Goal: Task Accomplishment & Management: Use online tool/utility

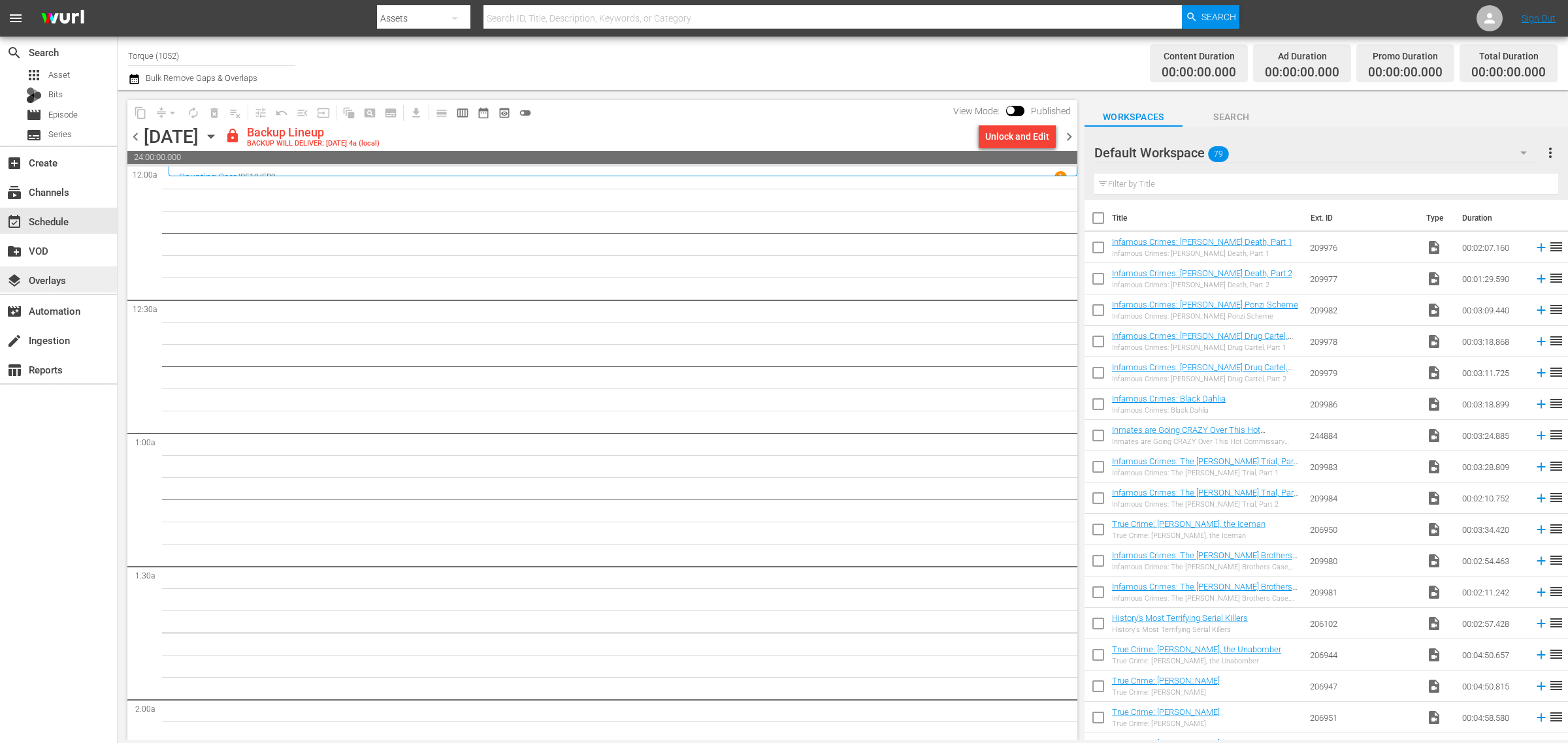
click at [67, 276] on div "layers Overlays" at bounding box center [36, 278] width 74 height 11
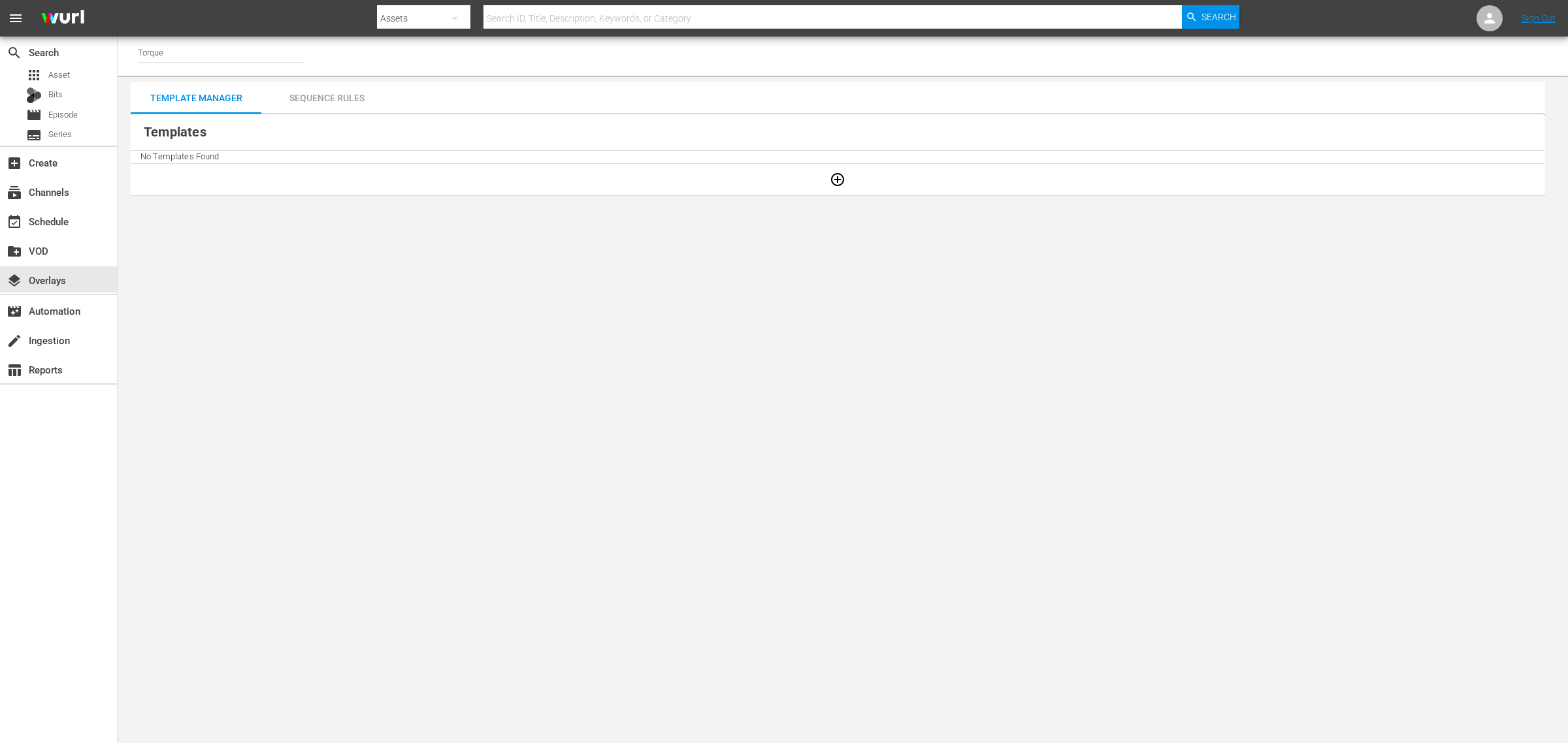
click at [218, 14] on nav "menu Search By Assets Search ID, Title, Description, Keywords, or Category Sear…" at bounding box center [784, 18] width 1568 height 36
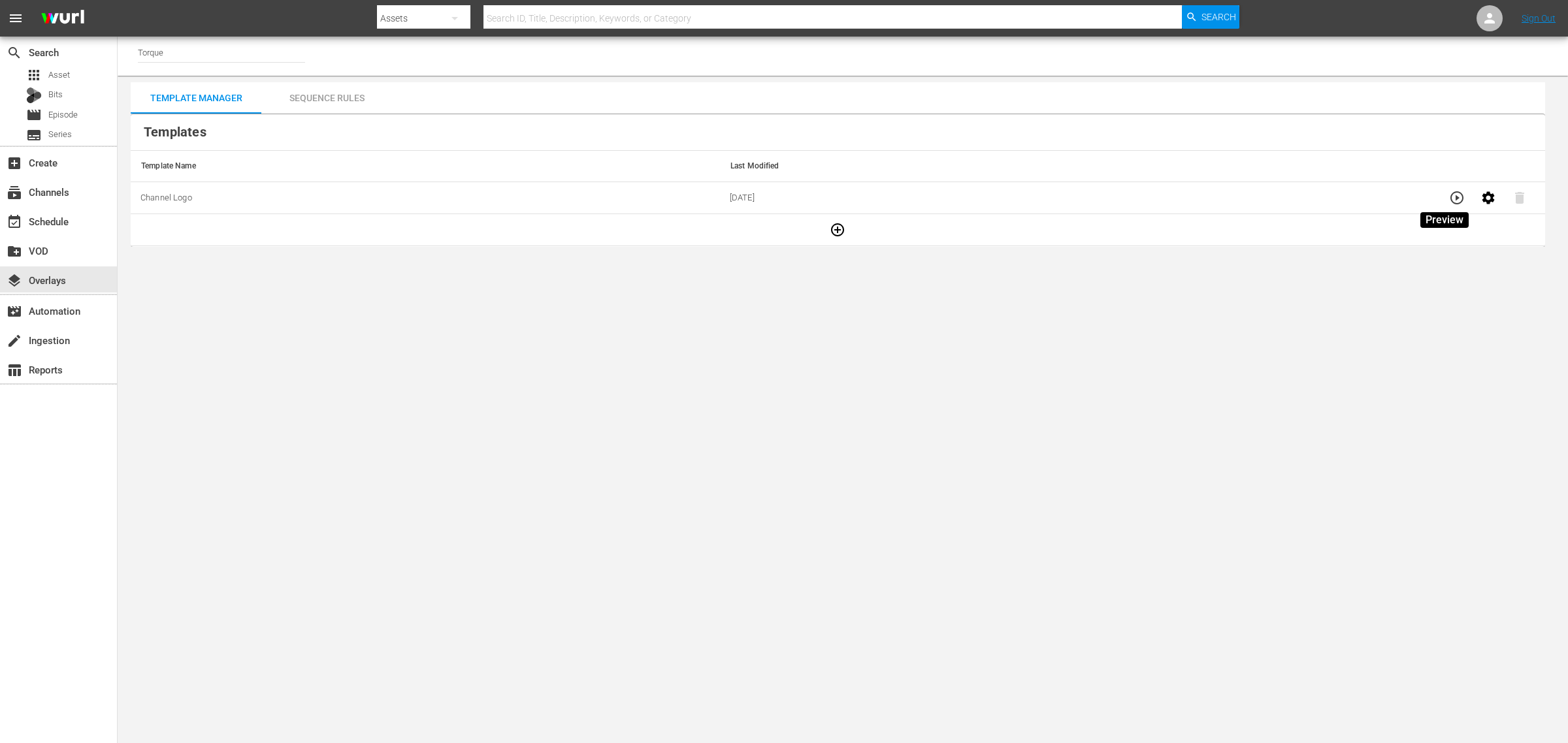
click at [1449, 196] on icon "button" at bounding box center [1456, 198] width 15 height 15
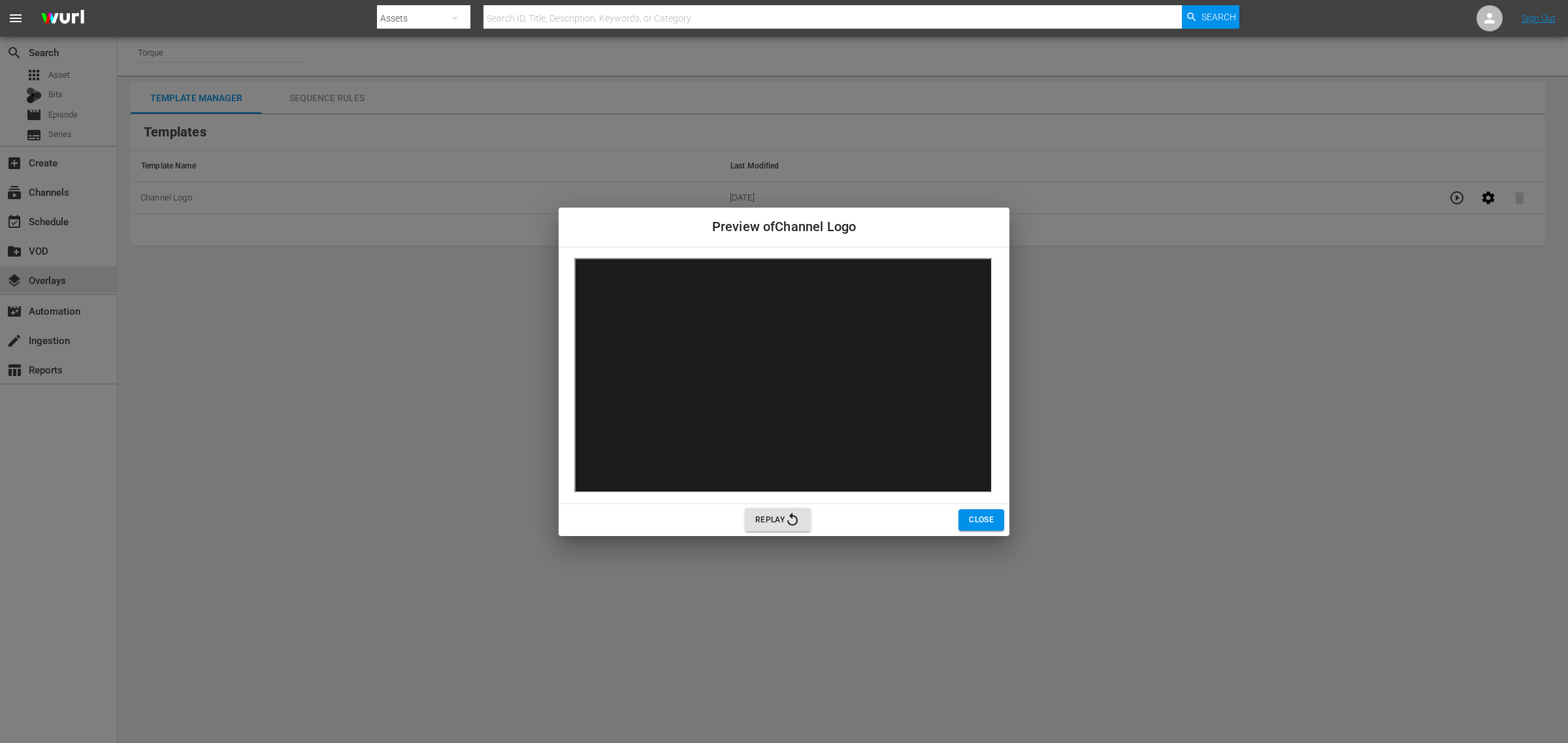
click at [423, 404] on div "Preview of Channel Logo Replay Close" at bounding box center [784, 372] width 1568 height 743
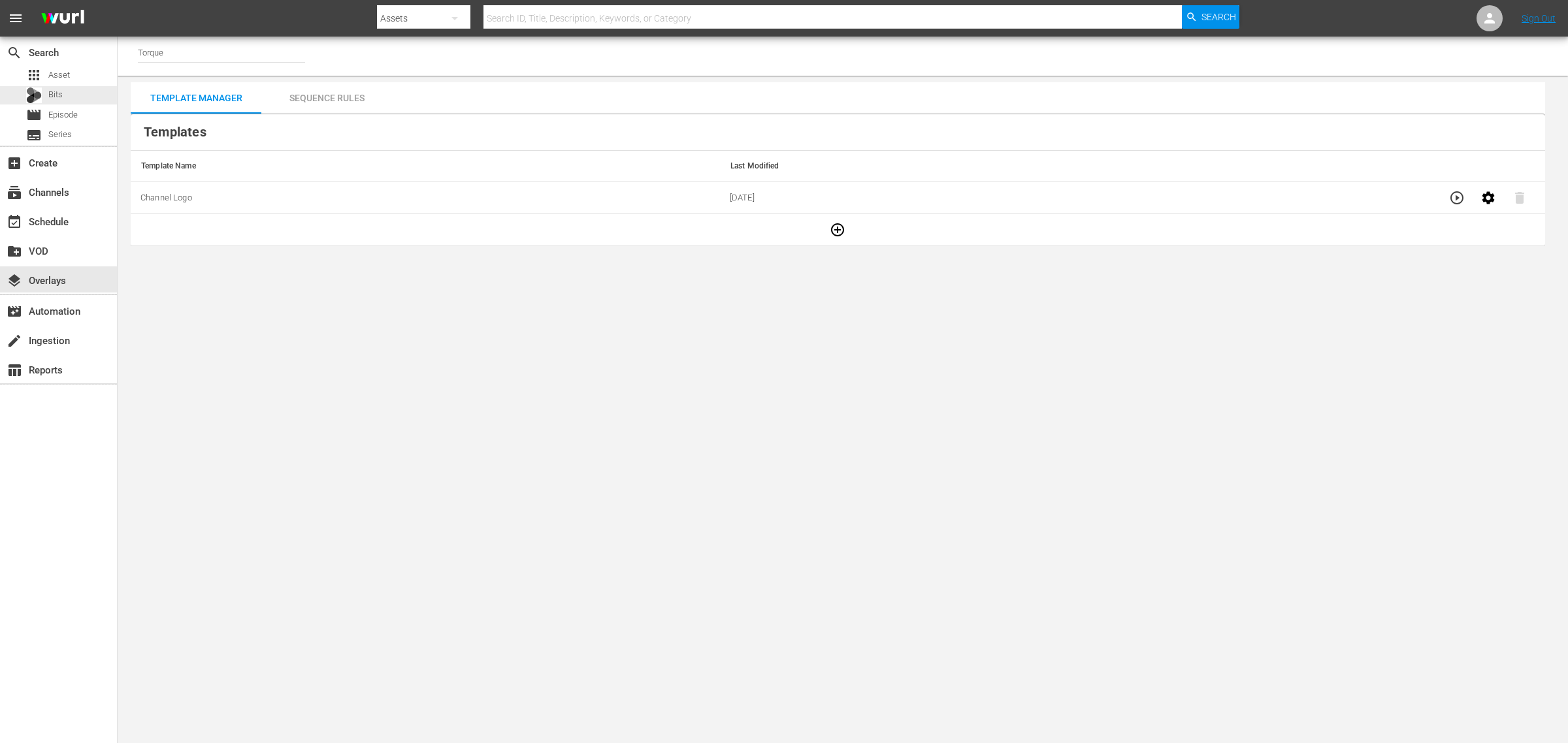
click at [88, 85] on div "apps Asset Bits movie Episode subtitles Series" at bounding box center [58, 105] width 117 height 78
click at [70, 75] on div "apps Asset" at bounding box center [58, 74] width 117 height 18
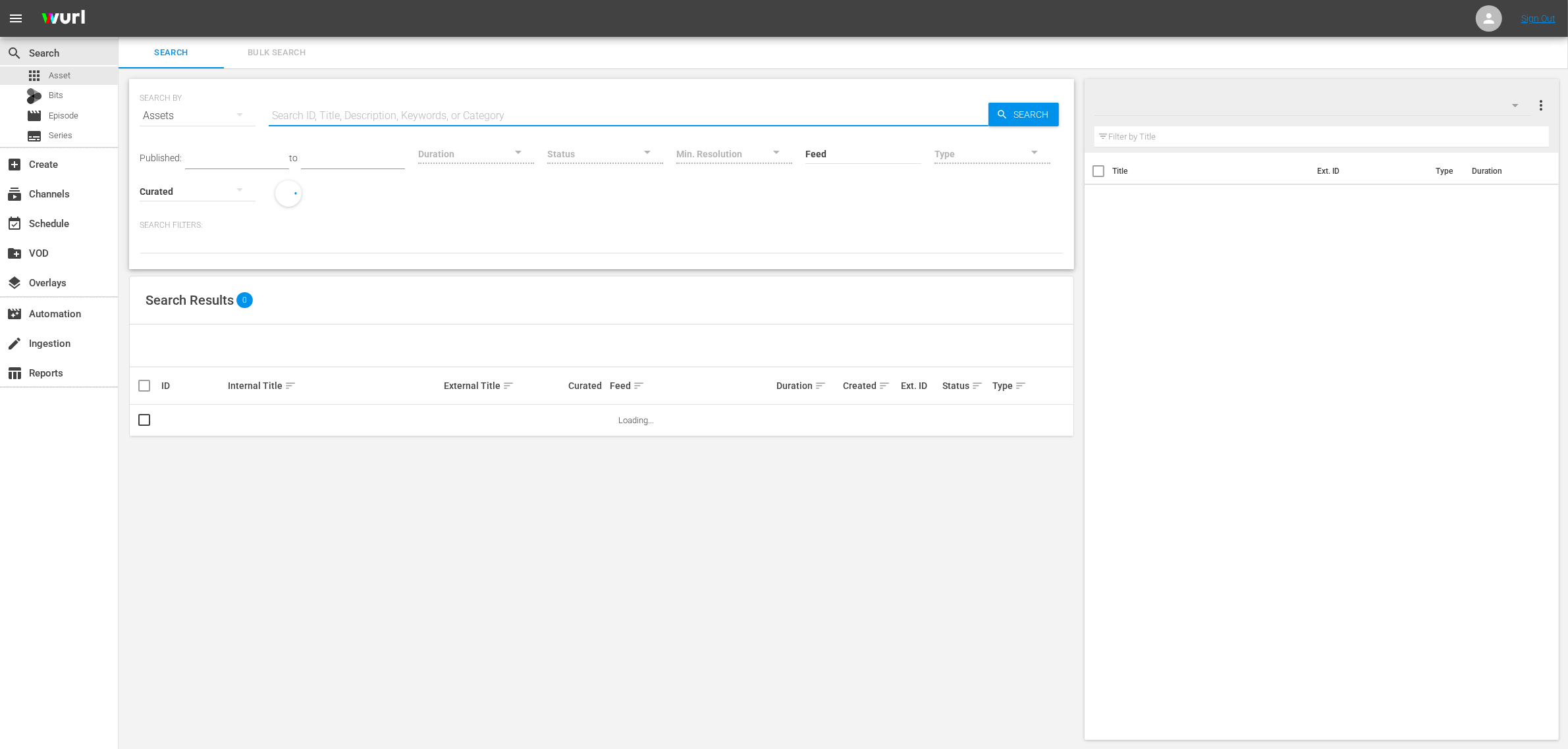
click at [385, 116] on input "text" at bounding box center [629, 116] width 720 height 32
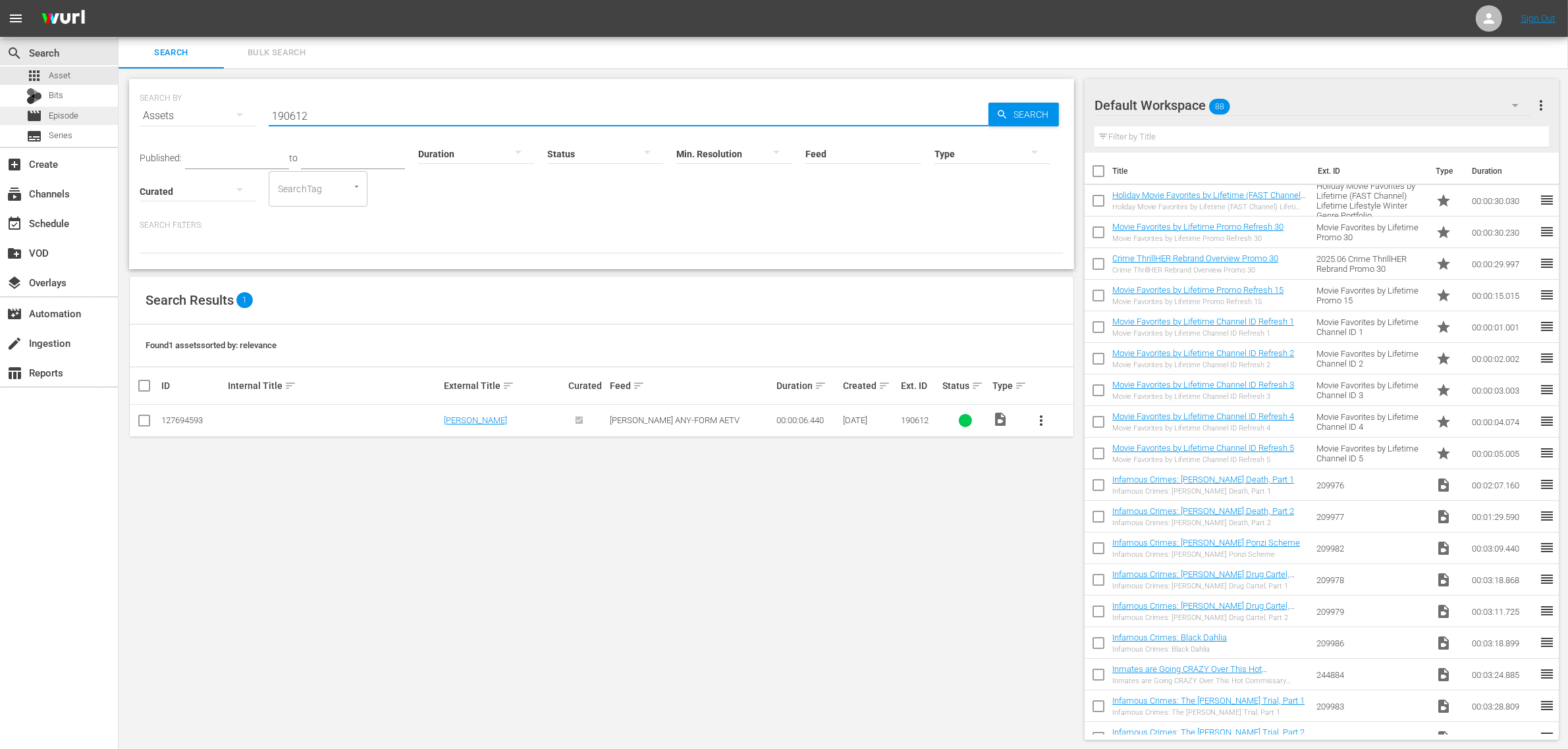
drag, startPoint x: 80, startPoint y: 113, endPoint x: 4, endPoint y: 107, distance: 76.2
click at [118, 0] on div "search Search apps Asset Bits movie Episode subtitles Series add_box Create sub…" at bounding box center [842, 0] width 1449 height 0
drag, startPoint x: 330, startPoint y: 111, endPoint x: 69, endPoint y: 99, distance: 261.3
click at [118, 0] on div "search Search apps Asset Bits movie Episode subtitles Series add_box Create sub…" at bounding box center [842, 0] width 1449 height 0
click at [392, 114] on input "393187" at bounding box center [629, 116] width 720 height 32
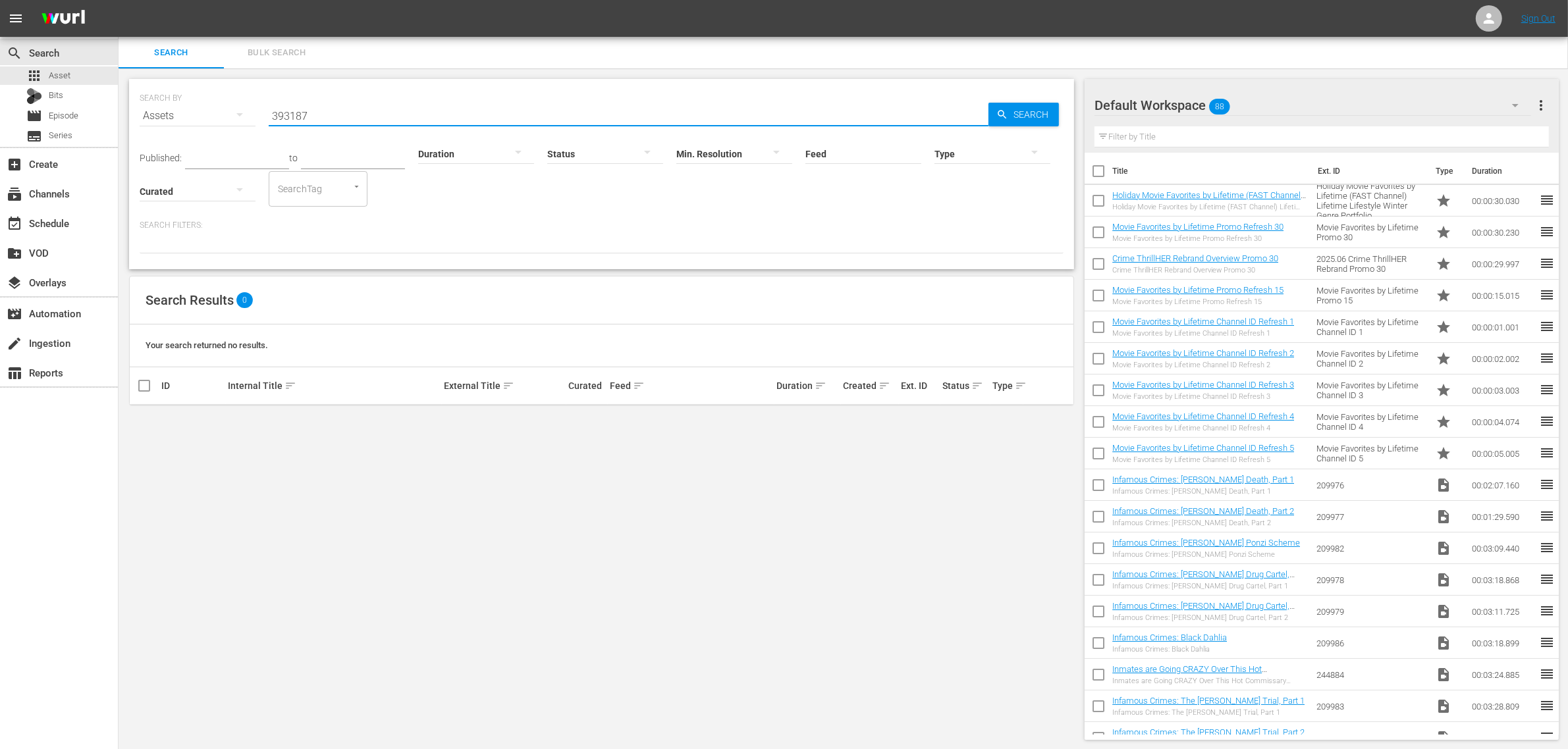
type input "393187"
click at [291, 46] on span "Bulk Search" at bounding box center [276, 53] width 90 height 15
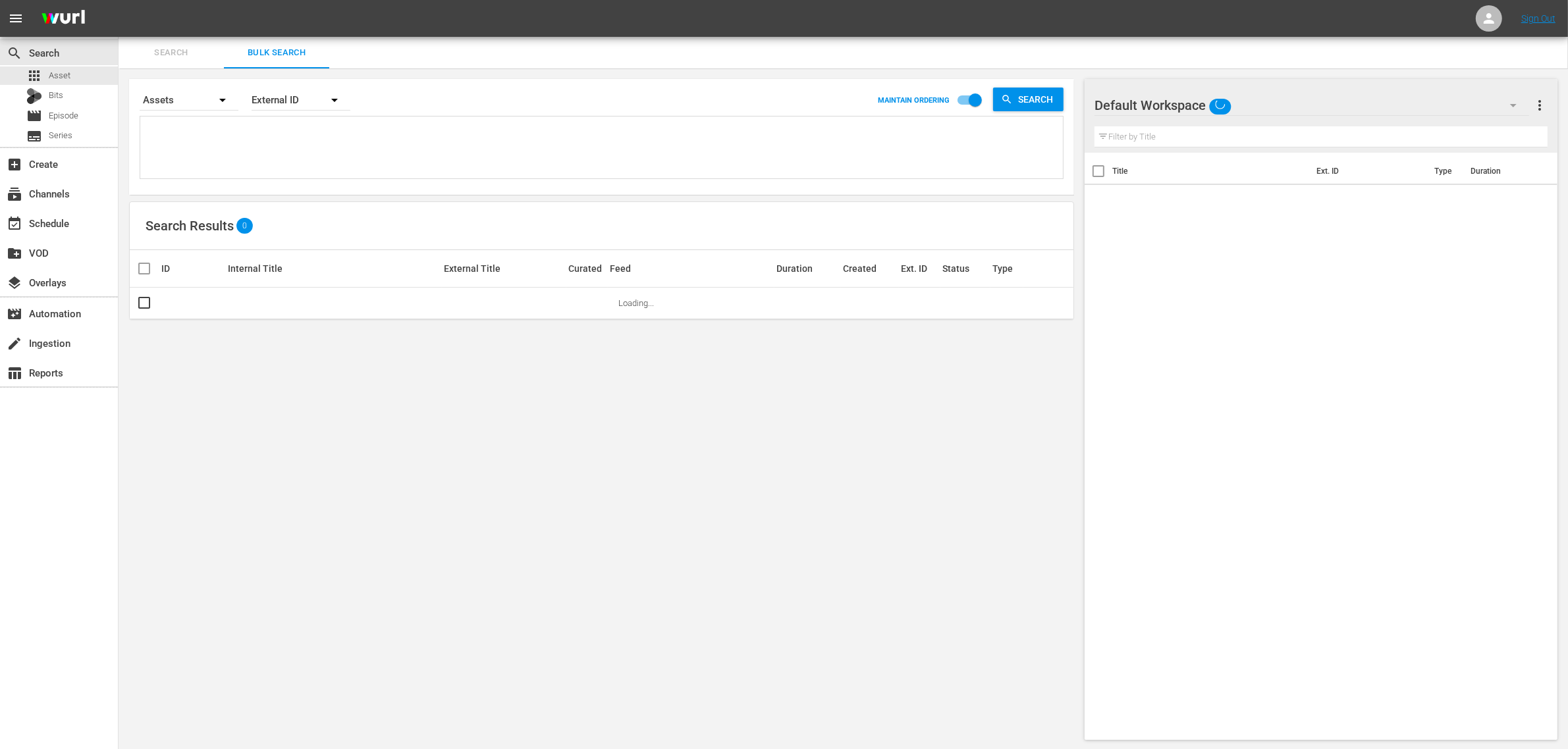
click at [291, 167] on textarea at bounding box center [603, 149] width 919 height 60
paste textarea "167099 167107 167105 165702 185826 185838 190612"
type textarea "167099 167107 167105 165702 185826 185838 190612"
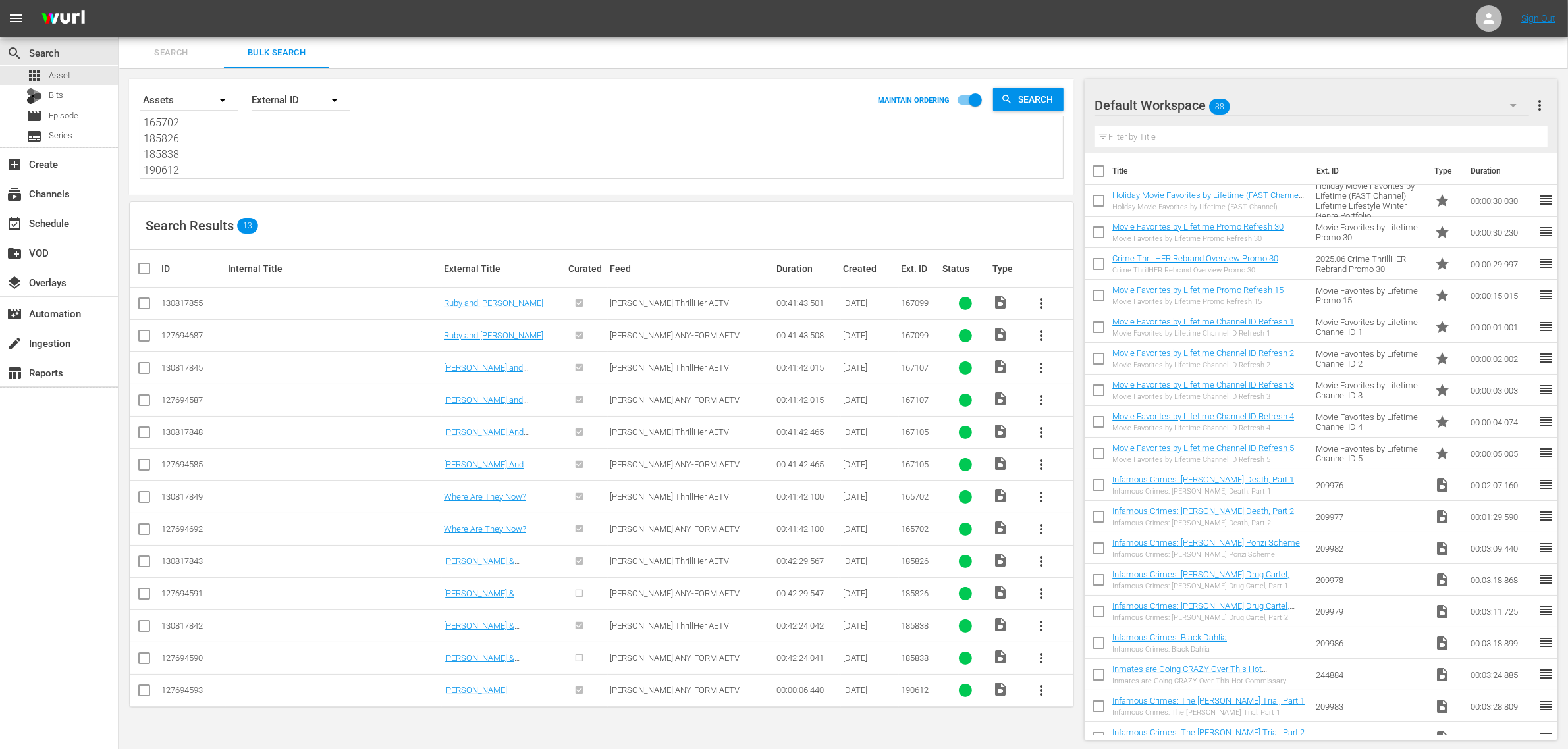
type textarea "167099 167107 167105 165702 185826 185838 190612"
click at [459, 692] on link "[PERSON_NAME]" at bounding box center [476, 690] width 64 height 10
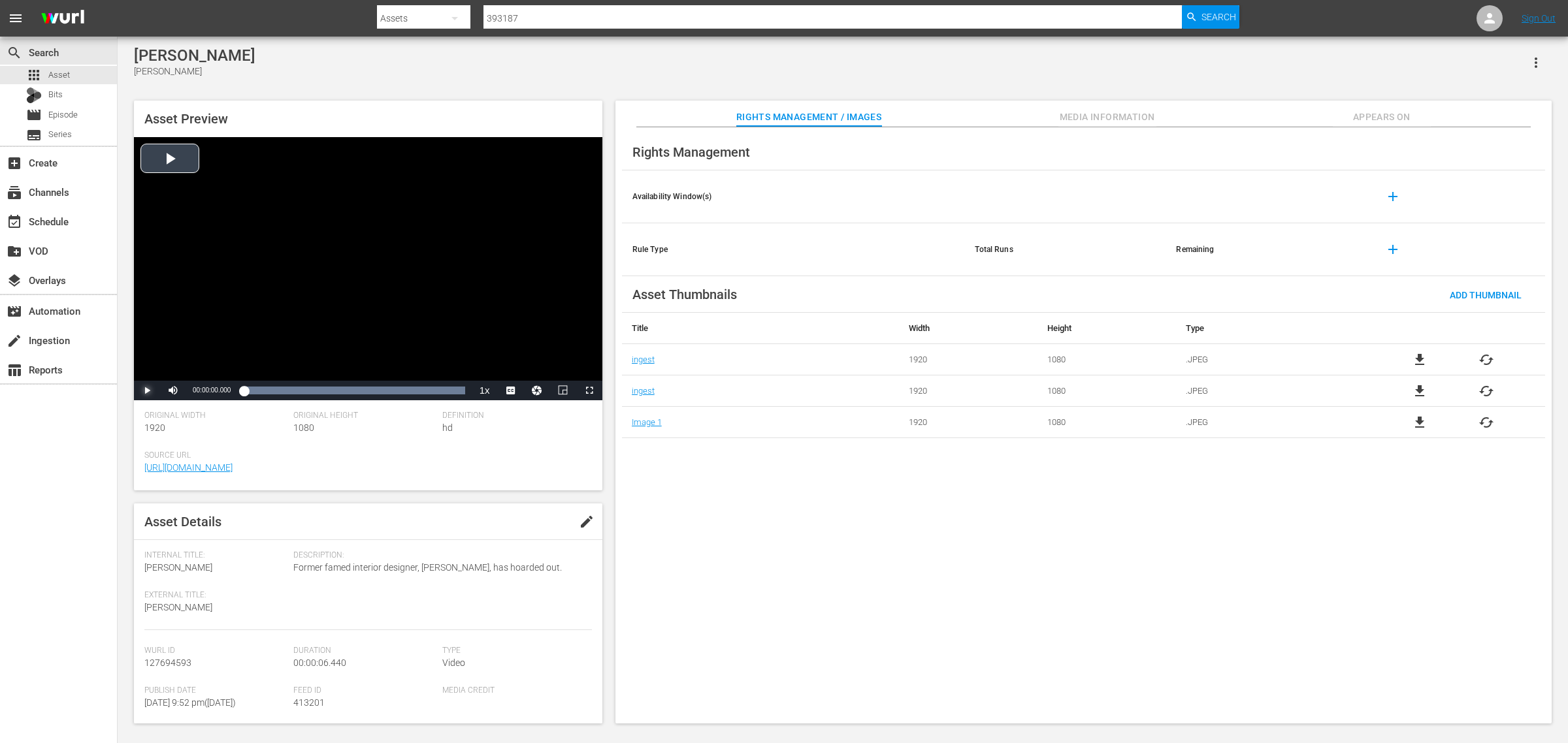
click at [147, 391] on span "Video Player" at bounding box center [147, 391] width 0 height 0
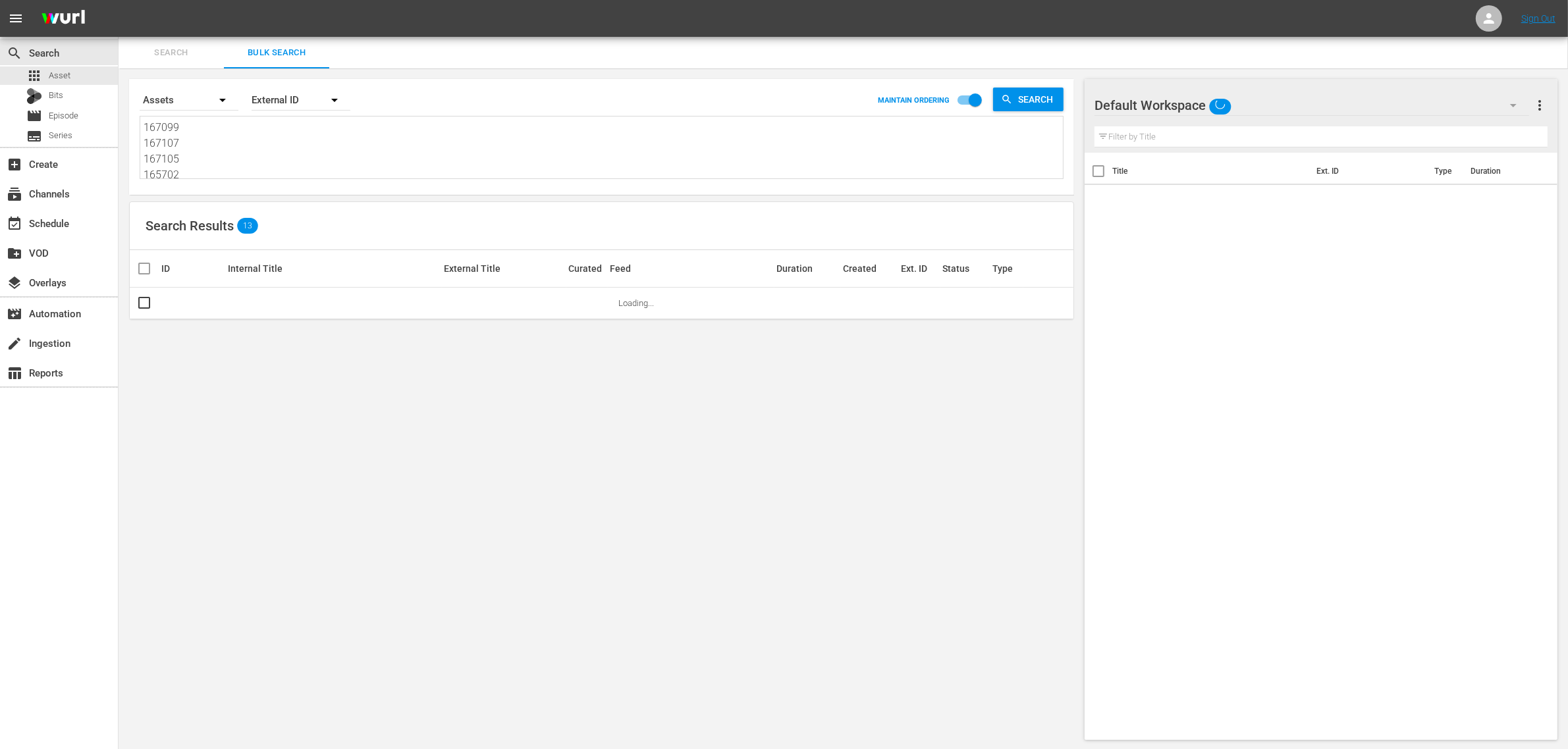
click at [688, 39] on div "Search Bulk Search" at bounding box center [842, 52] width 1449 height 32
click at [721, 20] on nav "menu Sign Out" at bounding box center [784, 18] width 1568 height 37
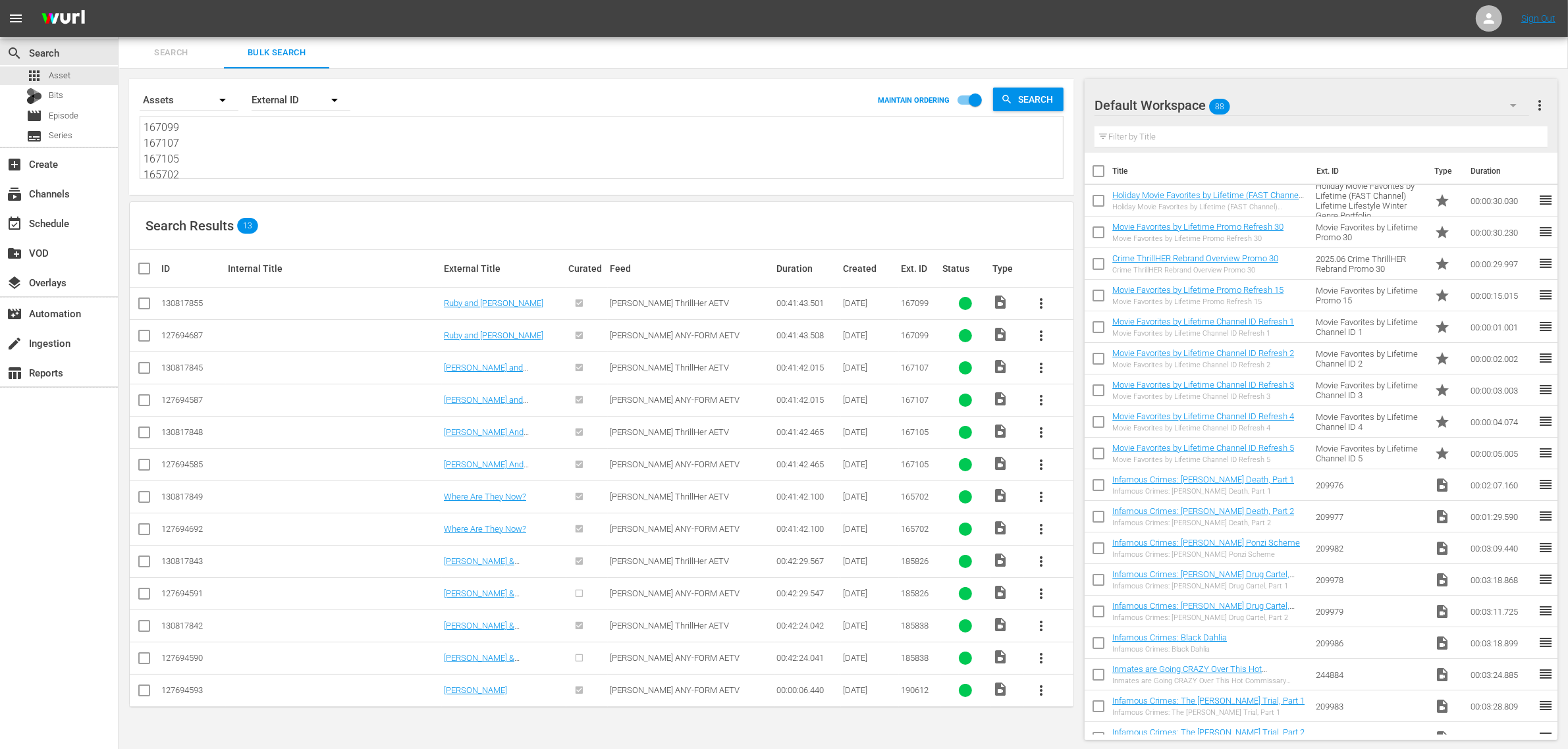
drag, startPoint x: 30, startPoint y: 566, endPoint x: 147, endPoint y: 397, distance: 205.5
click at [30, 566] on div "search Search apps Asset Bits movie Episode subtitles Series add_box Create sub…" at bounding box center [59, 411] width 118 height 749
click at [227, 155] on textarea "167099 167107 167105 165702 185826 185838 190612" at bounding box center [603, 149] width 919 height 60
drag, startPoint x: 194, startPoint y: 159, endPoint x: 107, endPoint y: 160, distance: 87.0
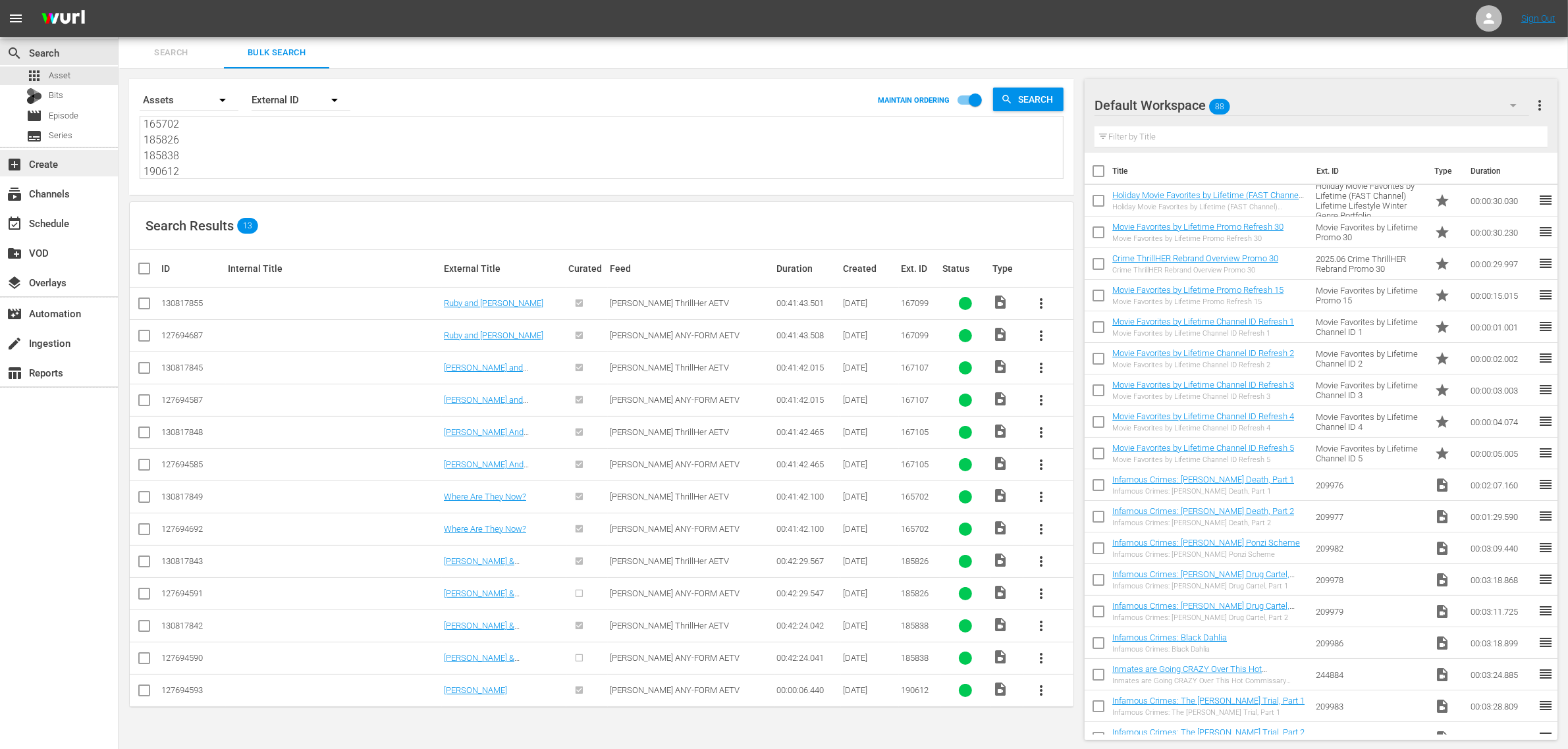
click at [118, 0] on div "search Search apps Asset Bits movie Episode subtitles Series add_box Create sub…" at bounding box center [842, 0] width 1449 height 0
click at [182, 56] on span "Search" at bounding box center [170, 53] width 90 height 15
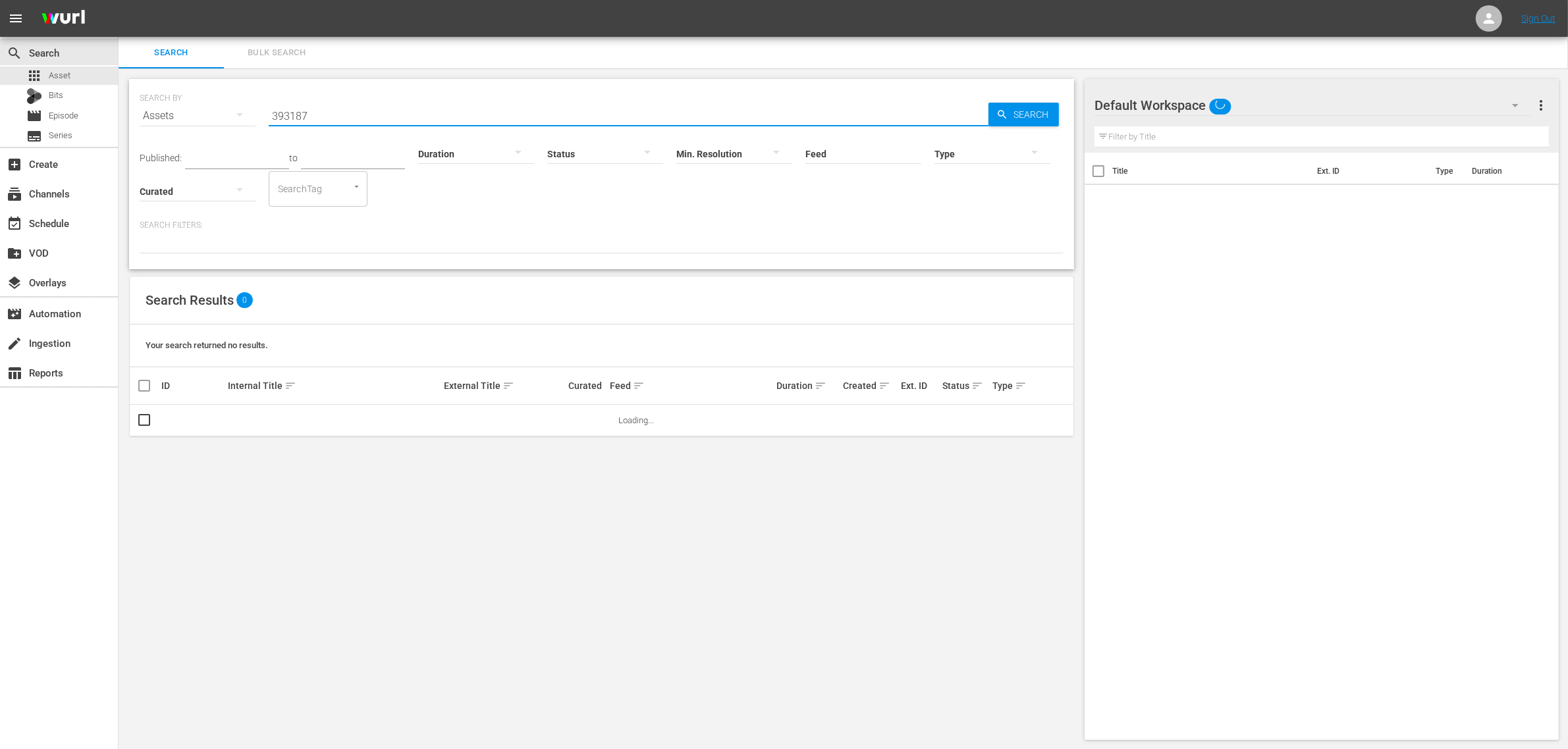
drag, startPoint x: 320, startPoint y: 110, endPoint x: 273, endPoint y: 92, distance: 50.3
click at [155, 104] on div "SEARCH BY Search By Assets Search ID, Title, Description, Keywords, or Category…" at bounding box center [602, 108] width 924 height 47
paste input "190612"
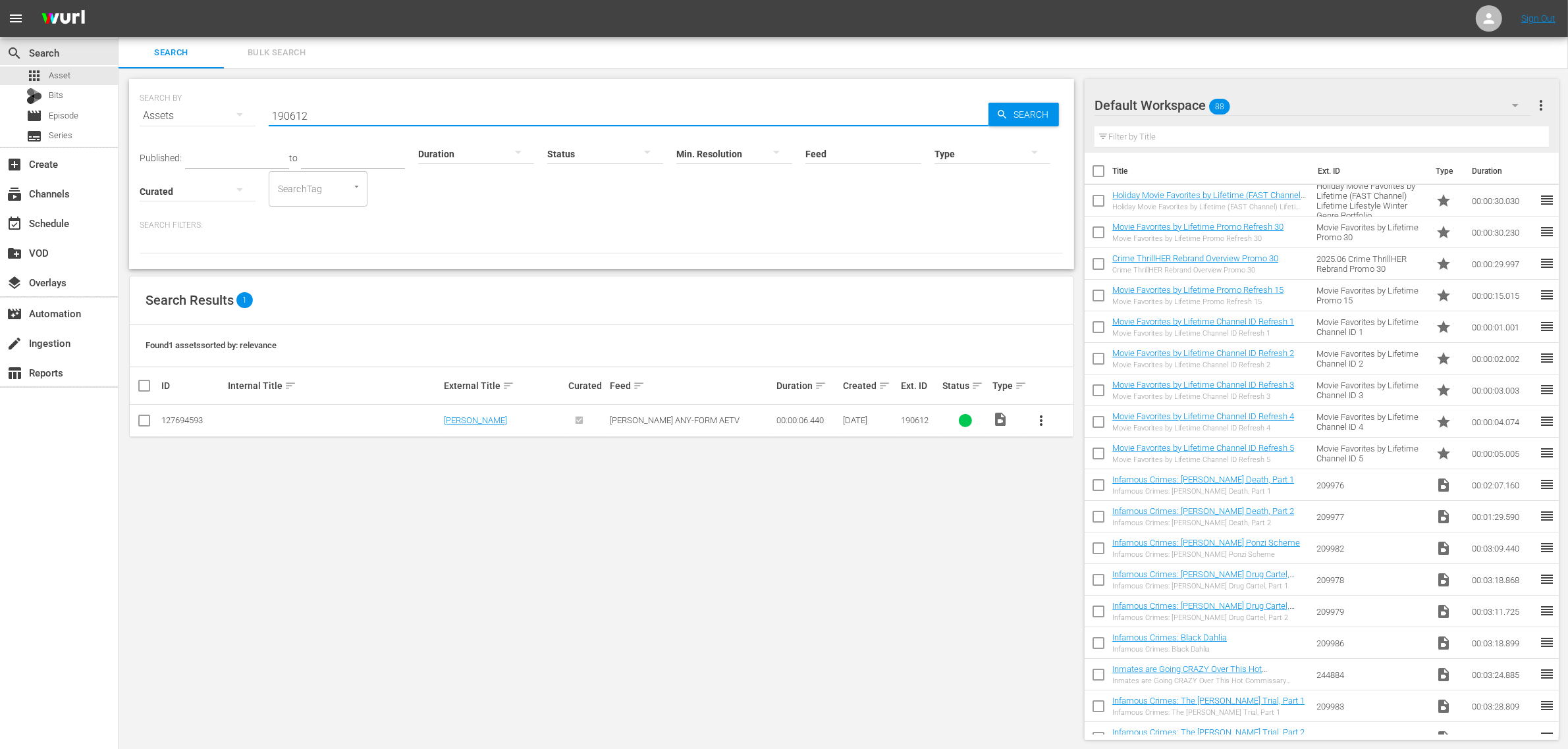
type input "190612"
click at [64, 472] on div "search Search apps Asset Bits movie Episode subtitles Series add_box Create sub…" at bounding box center [59, 411] width 118 height 749
click at [468, 529] on div "SEARCH BY Search By Assets Search ID, Title, Description, Keywords, or Category…" at bounding box center [601, 409] width 965 height 683
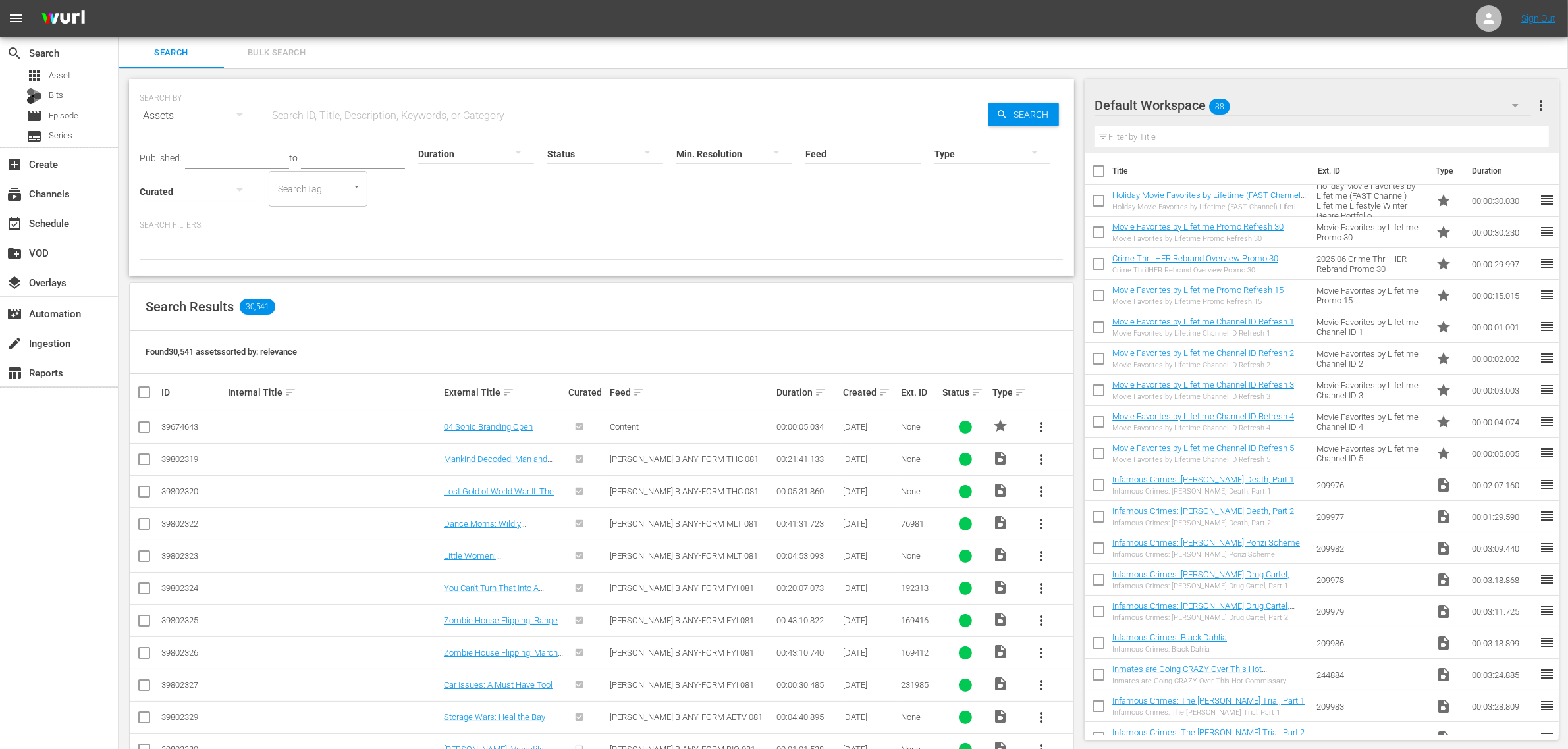
click at [436, 116] on input "text" at bounding box center [629, 116] width 720 height 32
click at [65, 227] on div "event_available Schedule" at bounding box center [37, 221] width 74 height 12
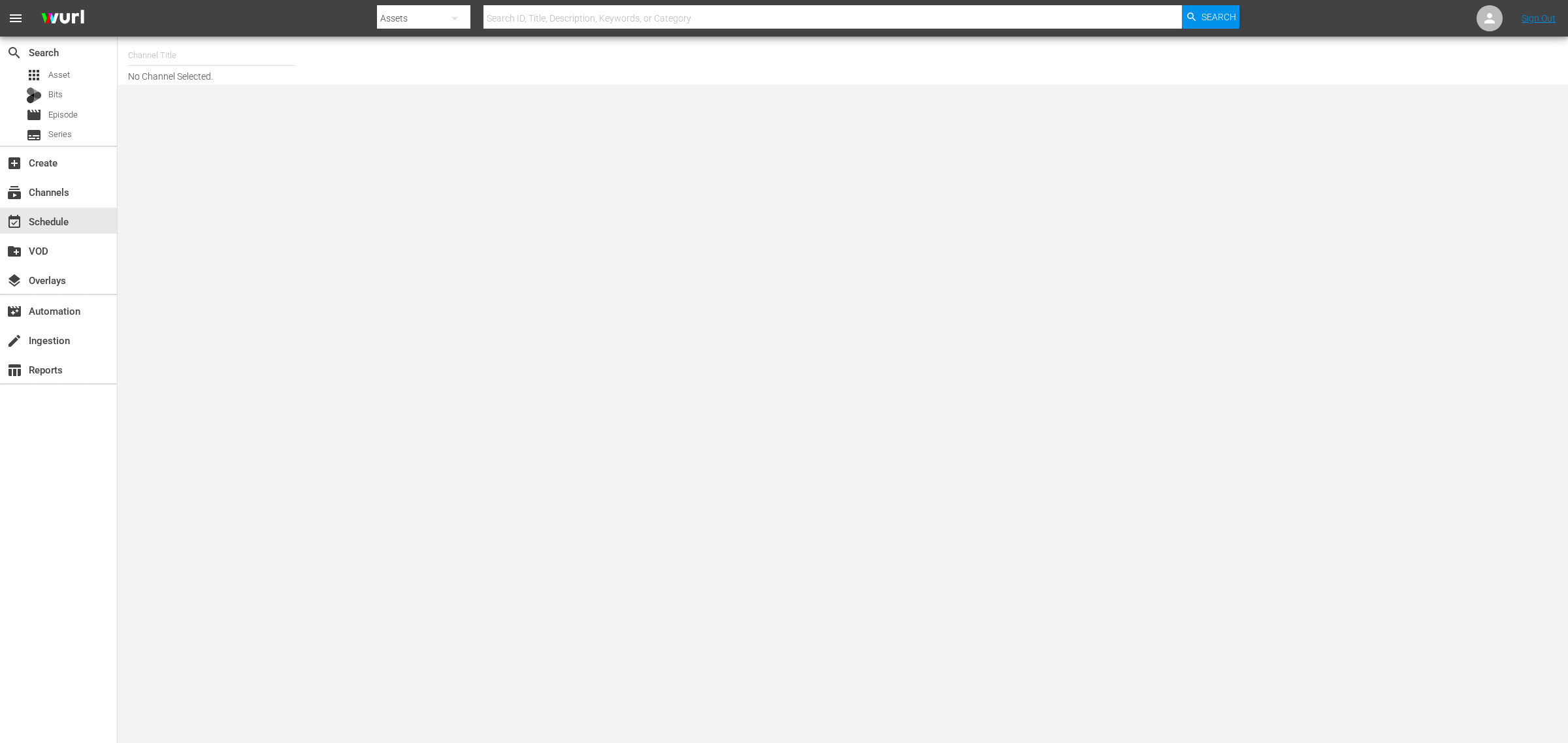
click at [201, 48] on input "text" at bounding box center [211, 55] width 167 height 32
click at [200, 90] on div "Hoarders (1599 - aenetworks_hoarders_1)" at bounding box center [307, 92] width 338 height 32
type input "Hoarders (1599 - aenetworks_hoarders_1)"
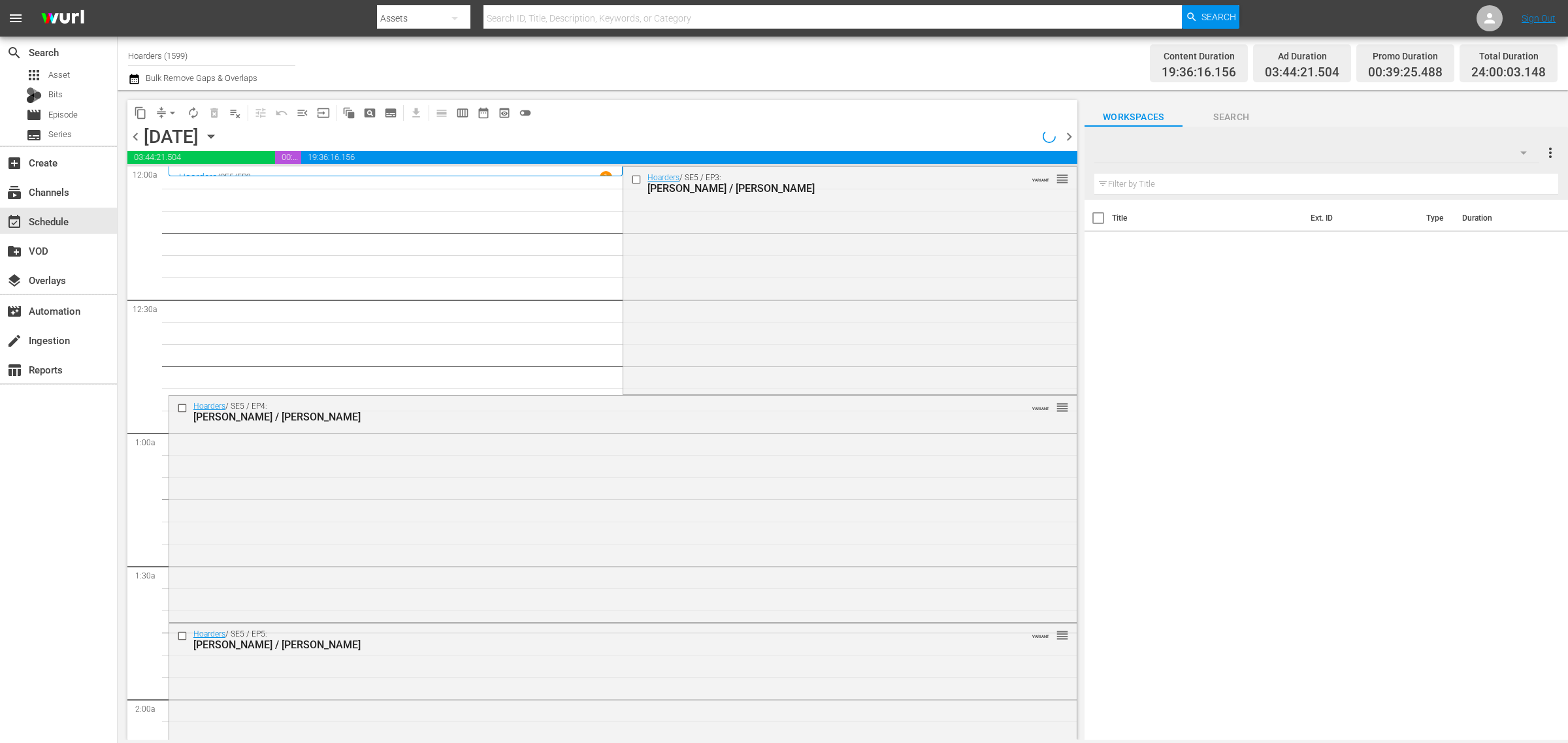
click at [214, 136] on icon "button" at bounding box center [211, 137] width 6 height 3
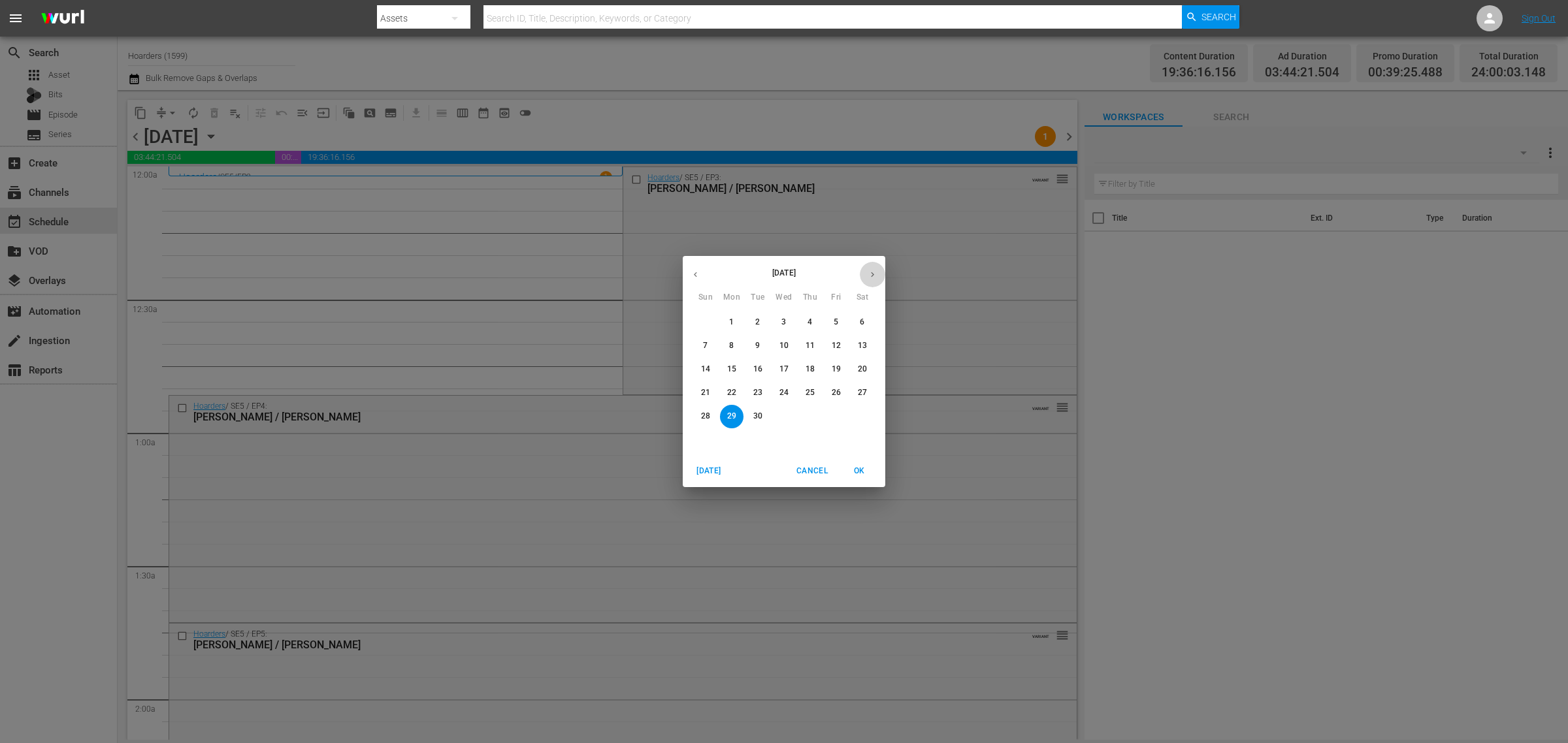
click at [860, 272] on button "button" at bounding box center [872, 274] width 26 height 26
click at [867, 393] on span "25" at bounding box center [862, 393] width 24 height 11
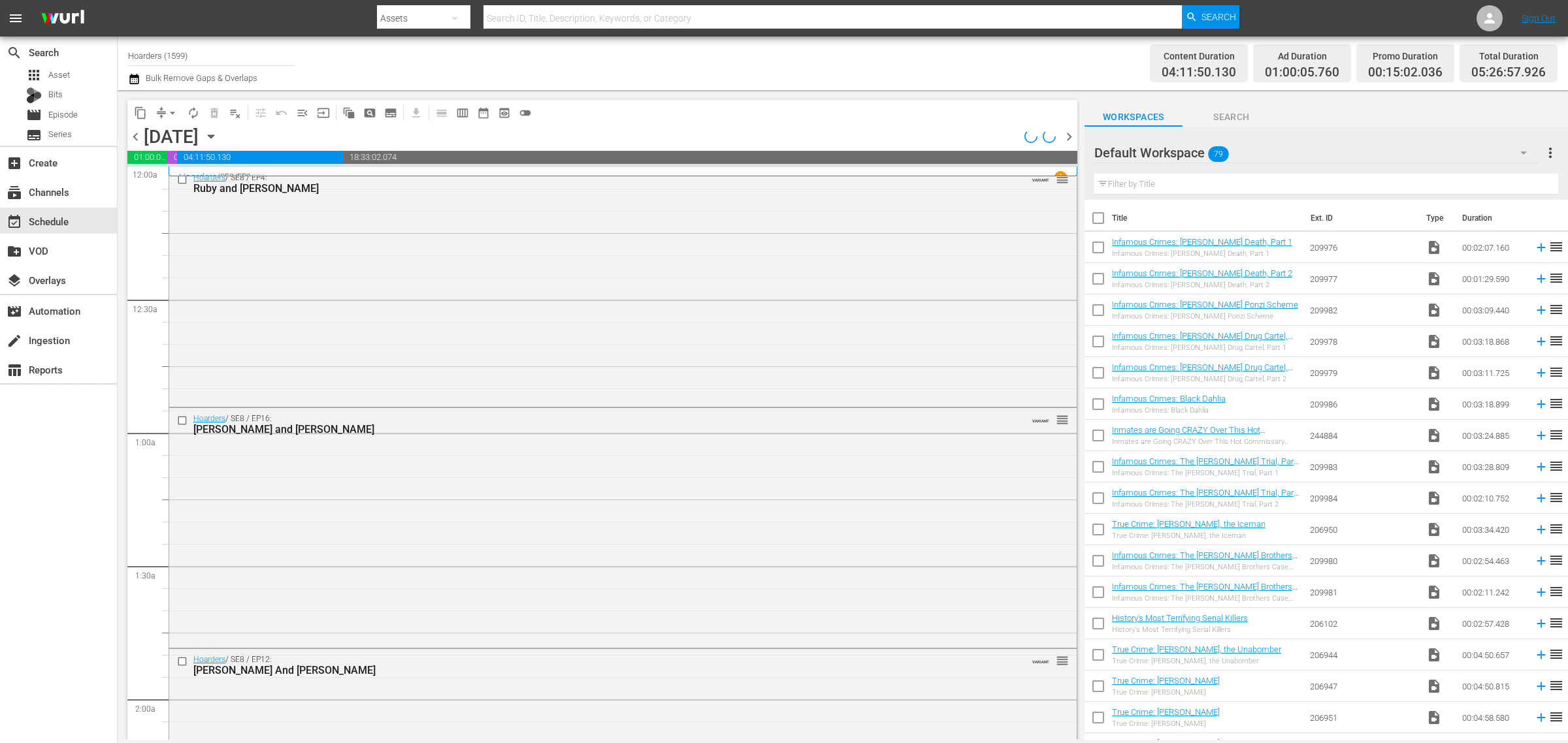
click at [661, 55] on div "Channel Title Hoarders (1599) Bulk Remove Gaps & Overlaps" at bounding box center [518, 63] width 779 height 47
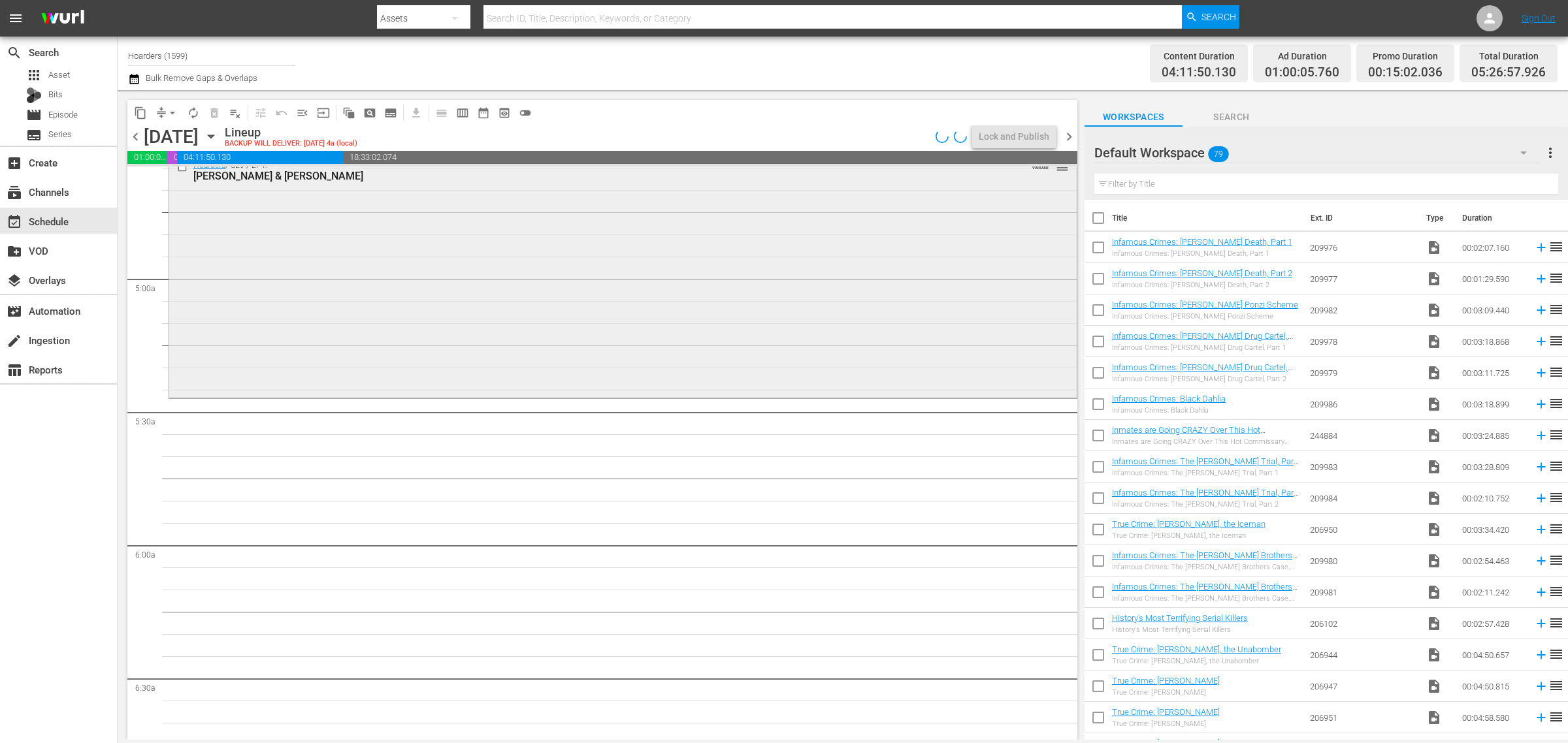
scroll to position [1224, 0]
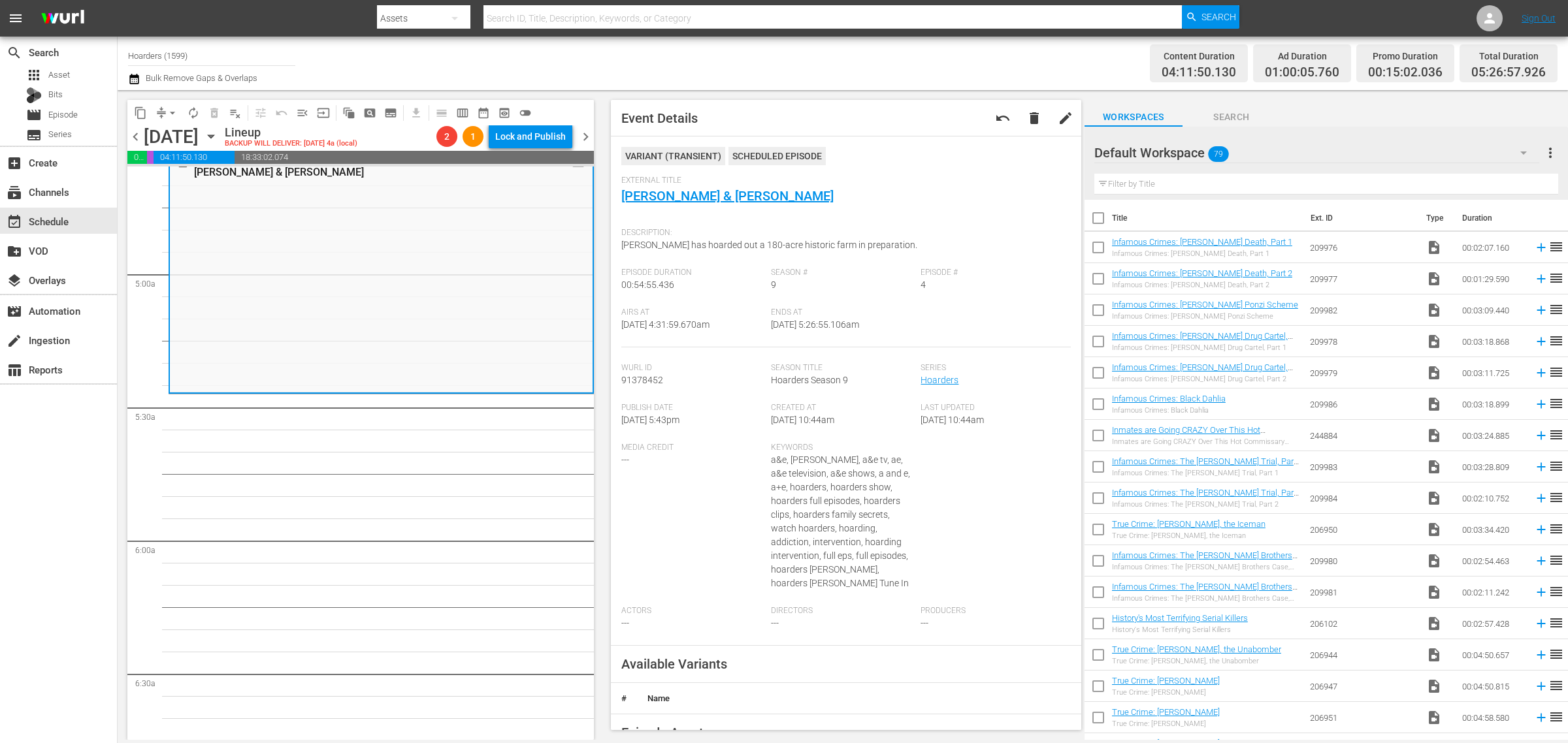
click at [410, 393] on div "Hoarders / SE9 / EP6: Sandra Sandra (aenetworks_hoarders_1_00:00:00) VARIANT 1 …" at bounding box center [380, 393] width 425 height 1
